Goal: Information Seeking & Learning: Learn about a topic

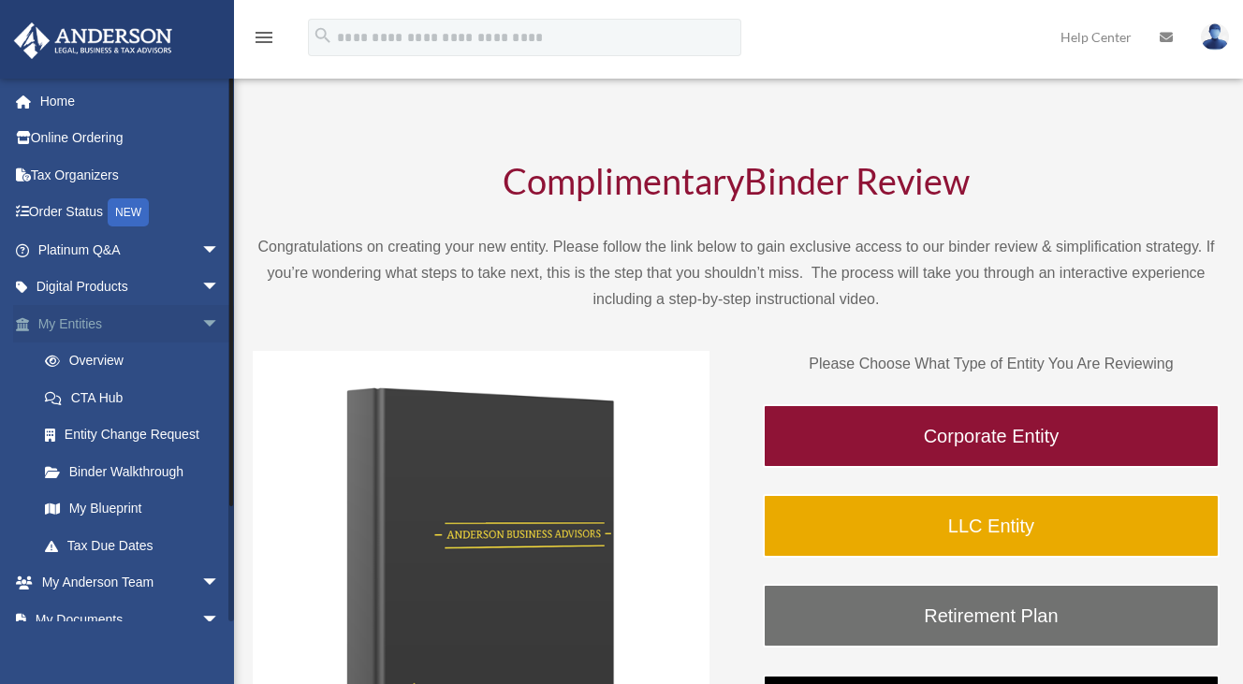
click at [100, 318] on link "My Entities arrow_drop_down" at bounding box center [130, 323] width 235 height 37
click at [100, 506] on link "My Blueprint" at bounding box center [137, 508] width 222 height 37
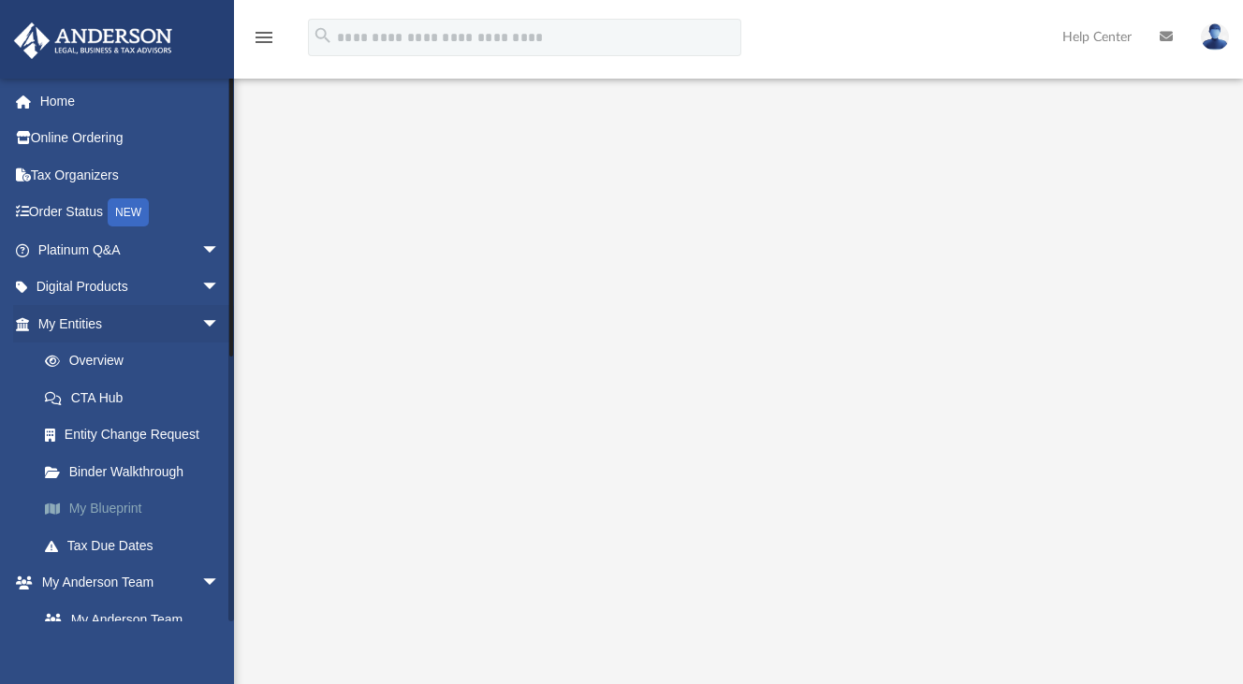
click at [104, 510] on link "My Blueprint" at bounding box center [137, 508] width 222 height 37
click at [70, 106] on link "Home" at bounding box center [130, 100] width 235 height 37
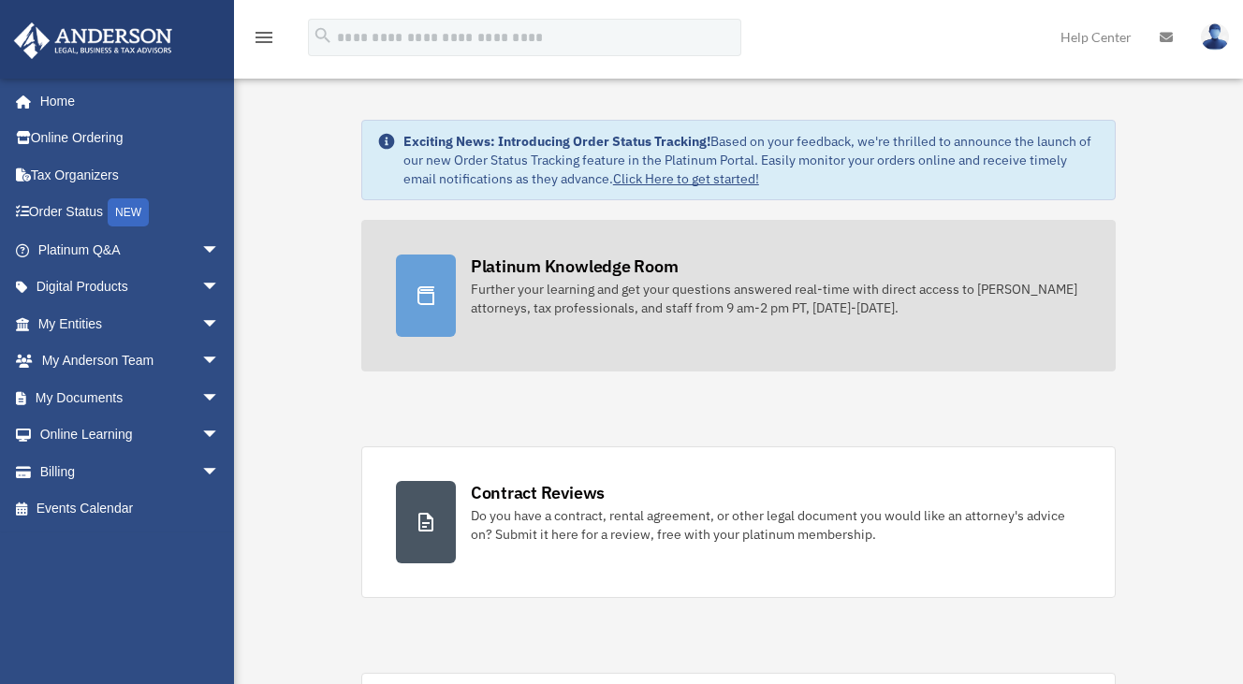
click at [569, 270] on div "Platinum Knowledge Room" at bounding box center [575, 266] width 208 height 23
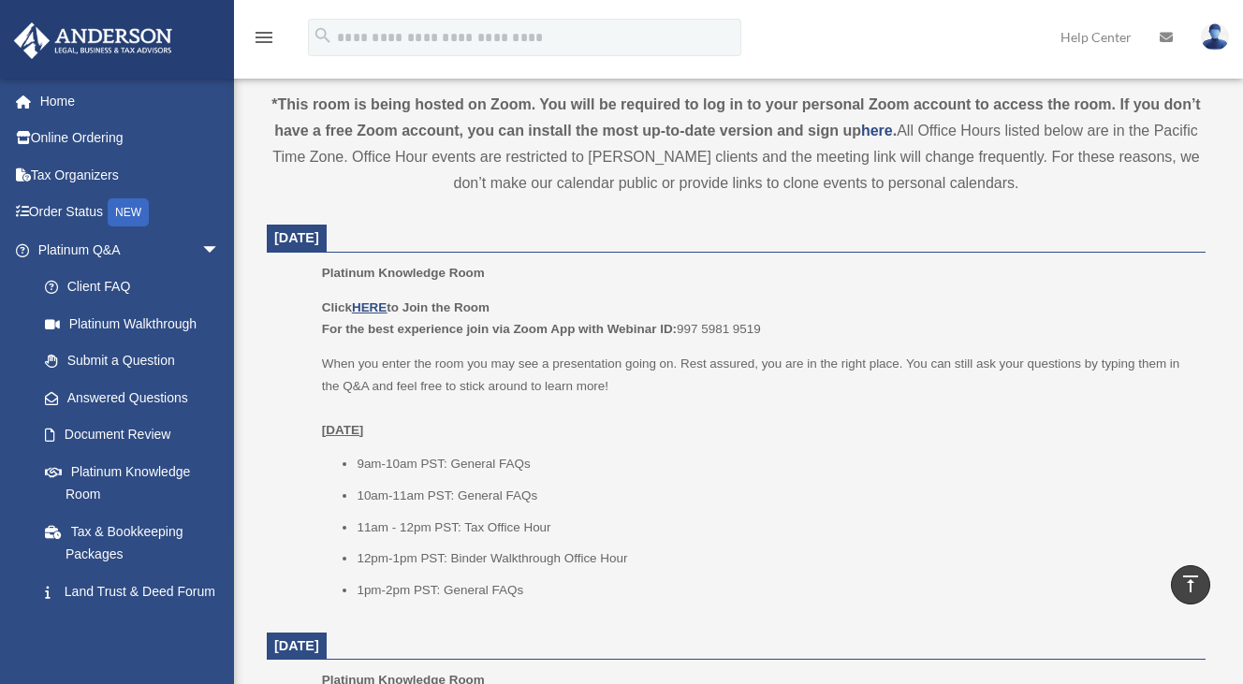
scroll to position [749, 0]
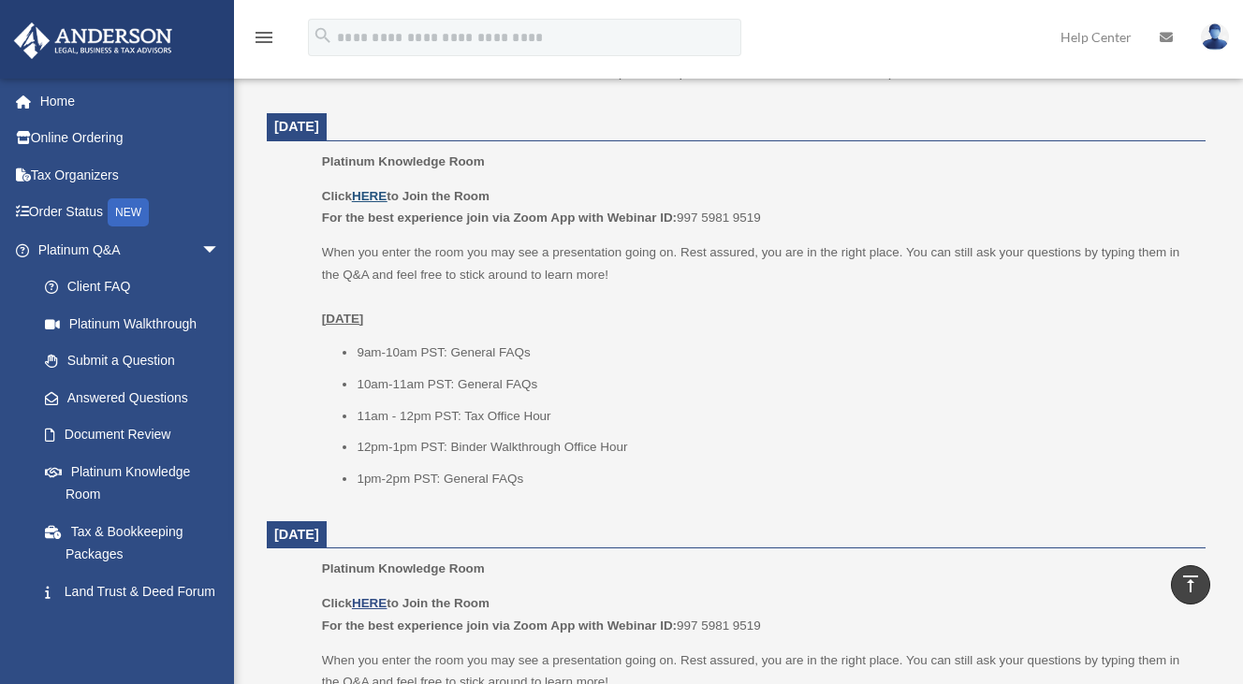
click at [365, 193] on u "HERE" at bounding box center [369, 196] width 35 height 14
drag, startPoint x: 454, startPoint y: 350, endPoint x: 537, endPoint y: 348, distance: 83.3
click at [537, 348] on li "9am-10am PST: General FAQs" at bounding box center [775, 353] width 836 height 22
drag, startPoint x: 462, startPoint y: 389, endPoint x: 563, endPoint y: 387, distance: 100.2
click at [563, 387] on li "10am-11am PST: General FAQs" at bounding box center [775, 384] width 836 height 22
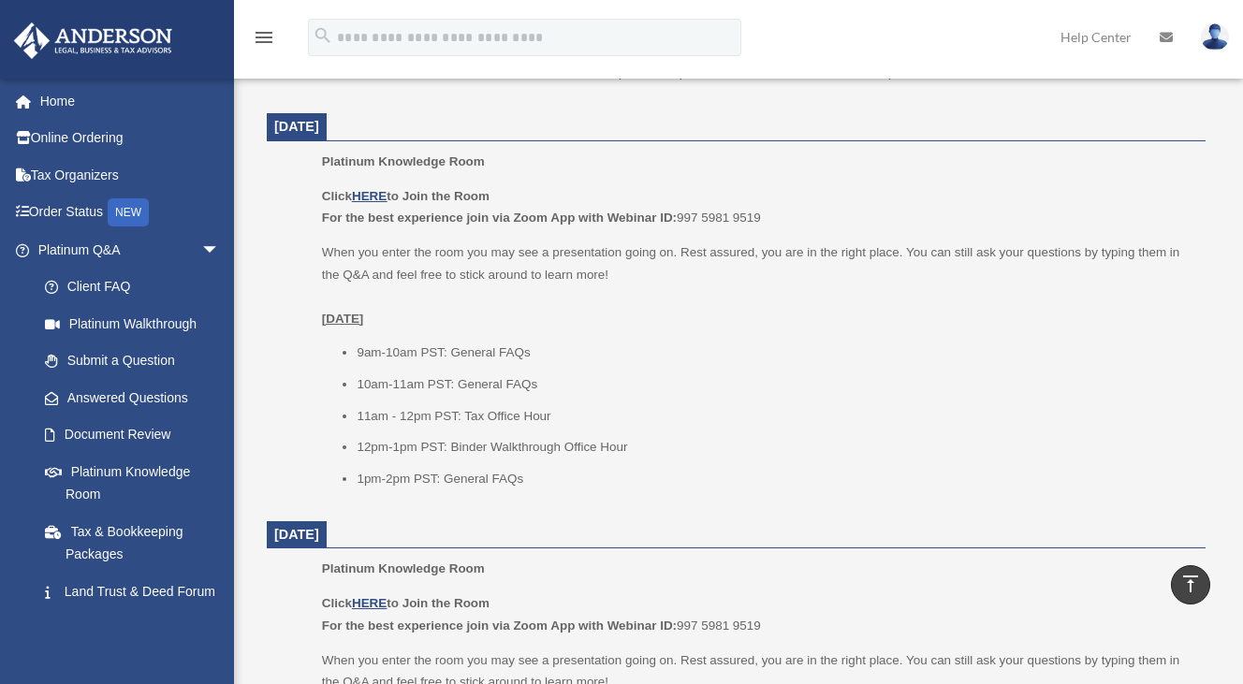
click at [645, 332] on div "Click HERE to Join the Room For the best experience join via Zoom App with Webi…" at bounding box center [757, 337] width 871 height 305
